Goal: Task Accomplishment & Management: Complete application form

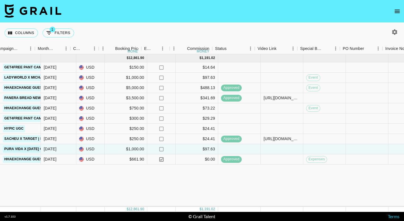
scroll to position [0, 301]
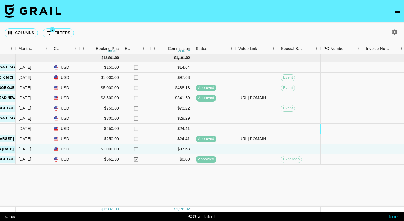
click at [295, 128] on div at bounding box center [299, 129] width 43 height 10
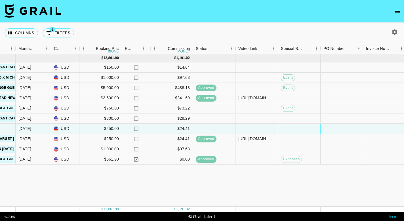
click at [295, 128] on div at bounding box center [299, 129] width 43 height 10
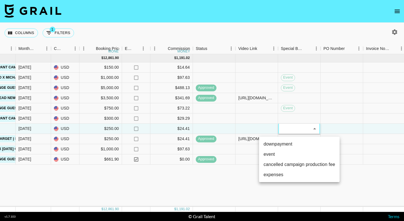
click at [295, 128] on div at bounding box center [202, 110] width 404 height 221
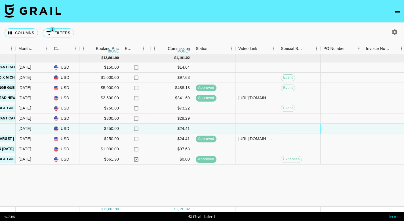
click at [295, 128] on div at bounding box center [299, 129] width 43 height 10
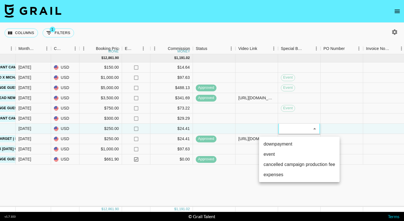
click at [291, 142] on li "downpayment" at bounding box center [299, 144] width 81 height 10
type input "downpayment"
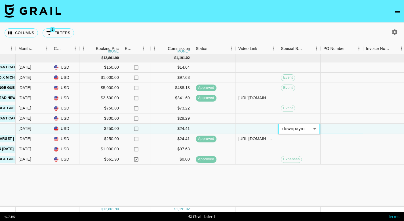
click at [350, 131] on div at bounding box center [341, 129] width 43 height 10
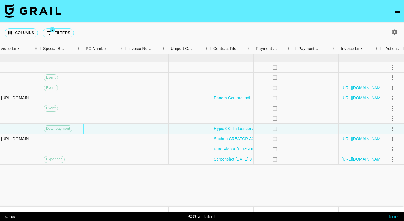
scroll to position [0, 538]
click at [394, 130] on icon "select merge strategy" at bounding box center [392, 128] width 7 height 7
click at [383, 184] on div "Approve" at bounding box center [380, 181] width 17 height 7
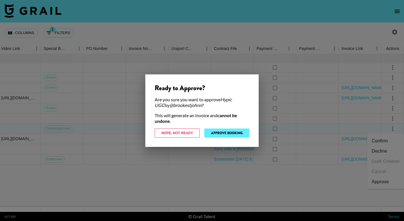
click at [239, 134] on button "Approve Booking" at bounding box center [226, 132] width 45 height 9
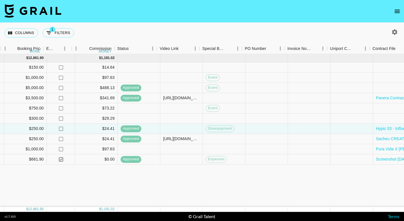
scroll to position [0, 381]
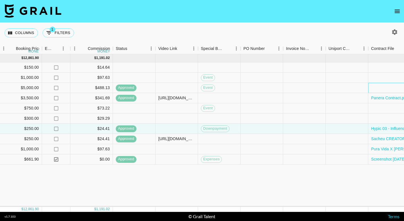
click at [380, 86] on div at bounding box center [389, 88] width 43 height 10
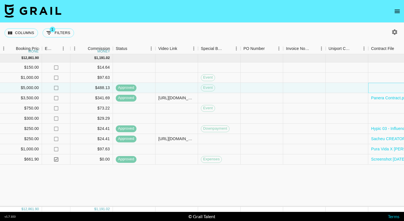
click at [380, 86] on div at bounding box center [389, 88] width 43 height 10
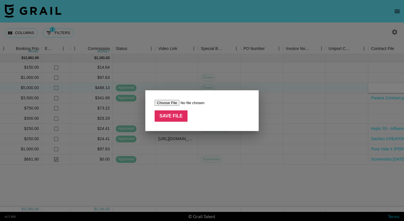
click at [168, 103] on input "file" at bounding box center [191, 103] width 72 height 6
type input "C:\fakepath\Copy of [PERSON_NAME] X Homecare Software Solutions LLC.docx-2.pdf"
click at [174, 117] on input "Save File" at bounding box center [171, 115] width 33 height 11
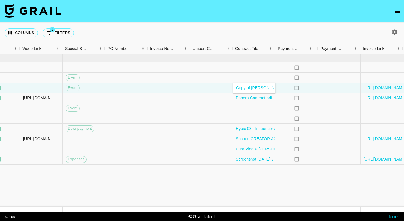
scroll to position [0, 516]
click at [237, 109] on div at bounding box center [253, 108] width 43 height 10
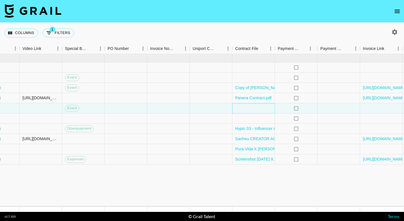
click at [237, 109] on div at bounding box center [253, 108] width 43 height 10
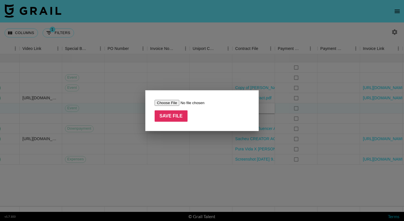
click at [166, 102] on input "file" at bounding box center [191, 103] width 72 height 6
type input "C:\fakepath\Copy of [PERSON_NAME] X Homecare Software Solutions LLC.docx-2.pdf"
click at [179, 115] on input "Save File" at bounding box center [171, 115] width 33 height 11
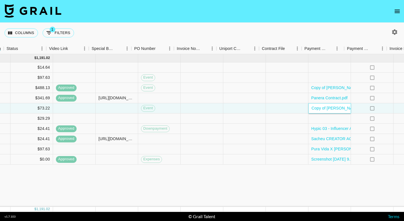
scroll to position [0, 522]
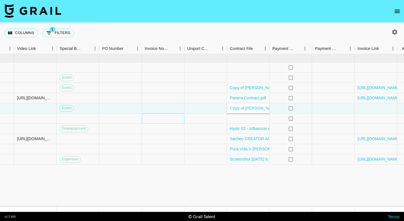
click at [173, 123] on div at bounding box center [163, 118] width 43 height 10
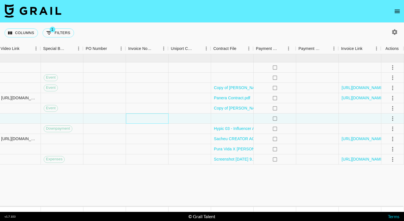
scroll to position [0, 538]
click at [224, 77] on div at bounding box center [232, 78] width 43 height 10
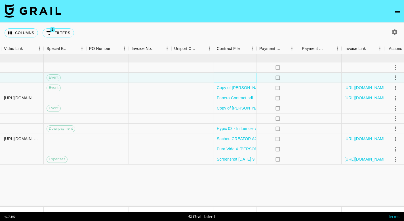
scroll to position [0, 534]
click at [235, 79] on div at bounding box center [236, 78] width 43 height 10
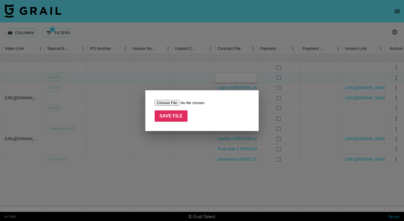
click at [165, 103] on input "file" at bounding box center [191, 103] width 72 height 6
type input "C:\fakepath\[PERSON_NAME] Ladyworld Full contract _ brief.pdf"
click at [175, 115] on input "Save File" at bounding box center [171, 115] width 33 height 11
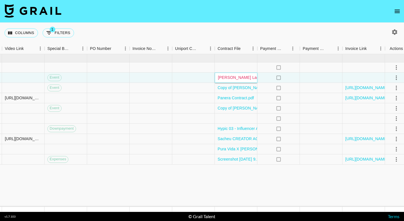
click at [221, 78] on link "[PERSON_NAME] Ladyworld Full contract _ brief.pdf" at bounding box center [265, 77] width 95 height 5
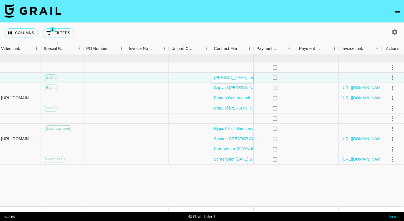
scroll to position [0, 0]
click at [218, 79] on link "[PERSON_NAME] Ladyworld Full contract _ brief.pdf" at bounding box center [261, 77] width 95 height 5
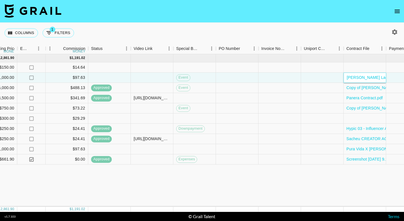
scroll to position [0, 428]
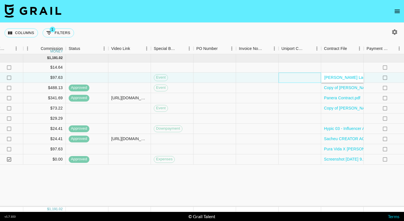
click at [298, 75] on div at bounding box center [300, 78] width 43 height 10
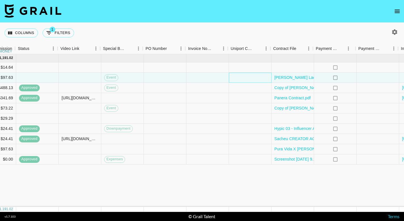
scroll to position [0, 476]
click at [308, 71] on div at bounding box center [293, 67] width 43 height 10
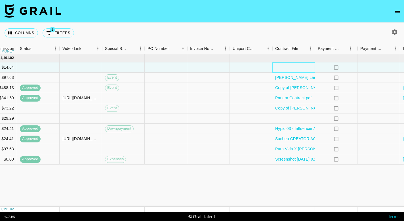
click at [294, 67] on div at bounding box center [293, 67] width 43 height 10
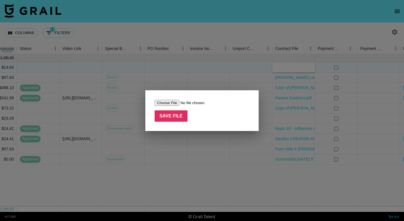
click at [167, 102] on input "file" at bounding box center [191, 103] width 72 height 6
type input "C:\fakepath\Get4free Contract.docx.pdf"
click at [174, 116] on input "Save File" at bounding box center [171, 115] width 33 height 11
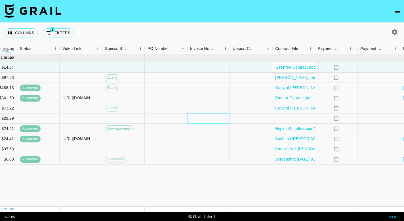
click at [208, 117] on div at bounding box center [208, 118] width 43 height 10
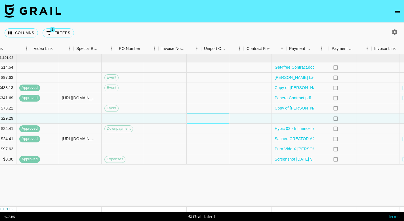
scroll to position [0, 526]
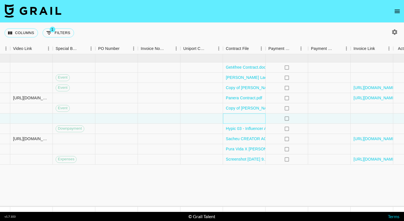
click at [246, 121] on div at bounding box center [244, 118] width 43 height 10
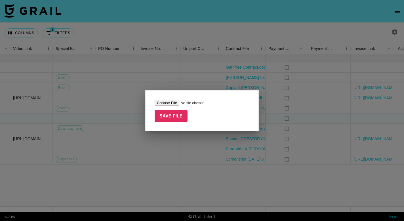
click at [169, 104] on input "file" at bounding box center [191, 103] width 72 height 6
type input "C:\fakepath\Contract（sydneyychambers）.docx.pdf"
click at [179, 114] on input "Save File" at bounding box center [171, 115] width 33 height 11
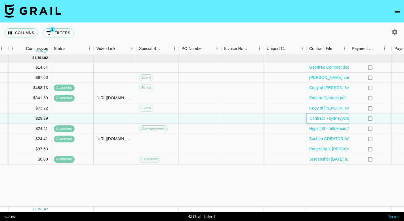
scroll to position [0, 441]
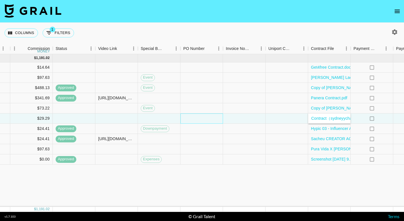
click at [192, 120] on div at bounding box center [201, 118] width 43 height 10
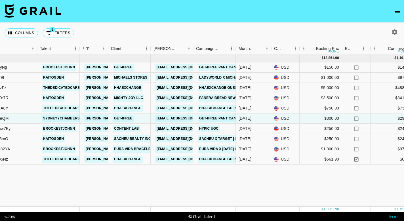
scroll to position [0, 80]
